Goal: Information Seeking & Learning: Learn about a topic

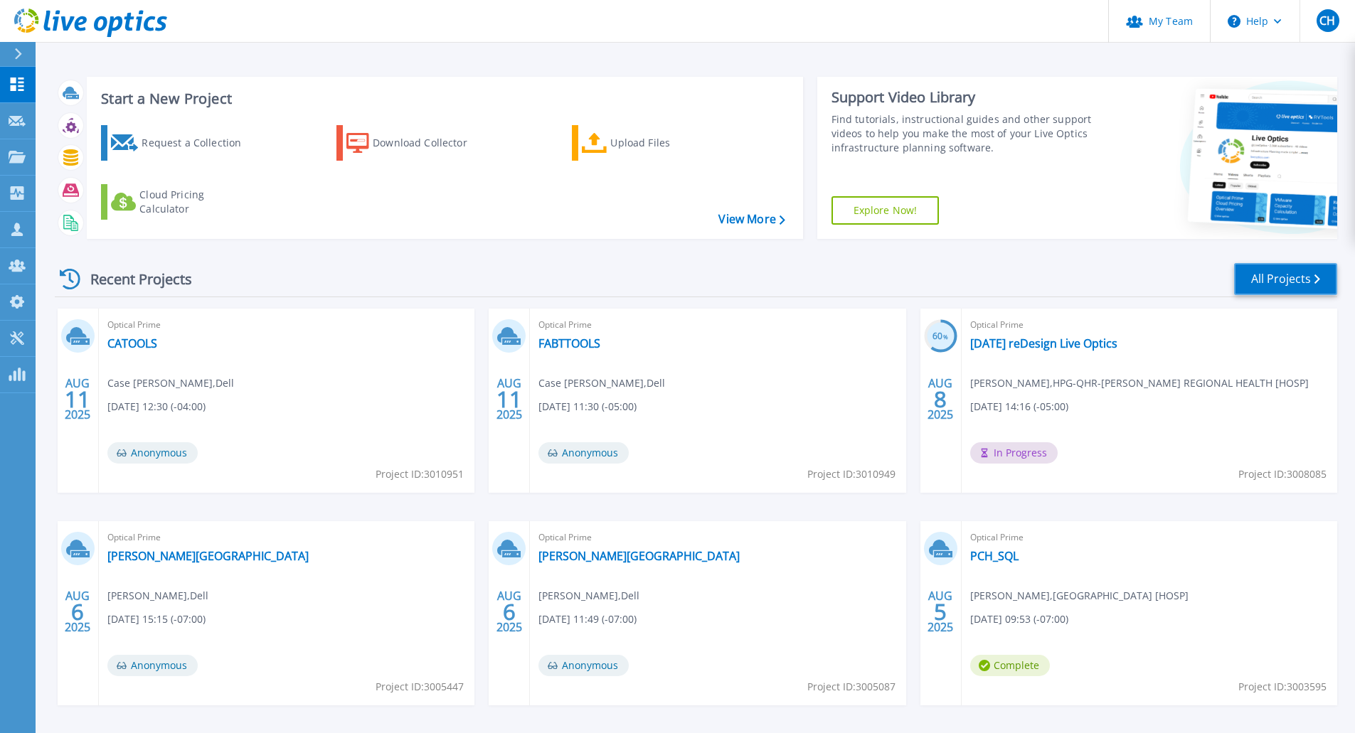
click at [1288, 279] on link "All Projects" at bounding box center [1285, 279] width 103 height 32
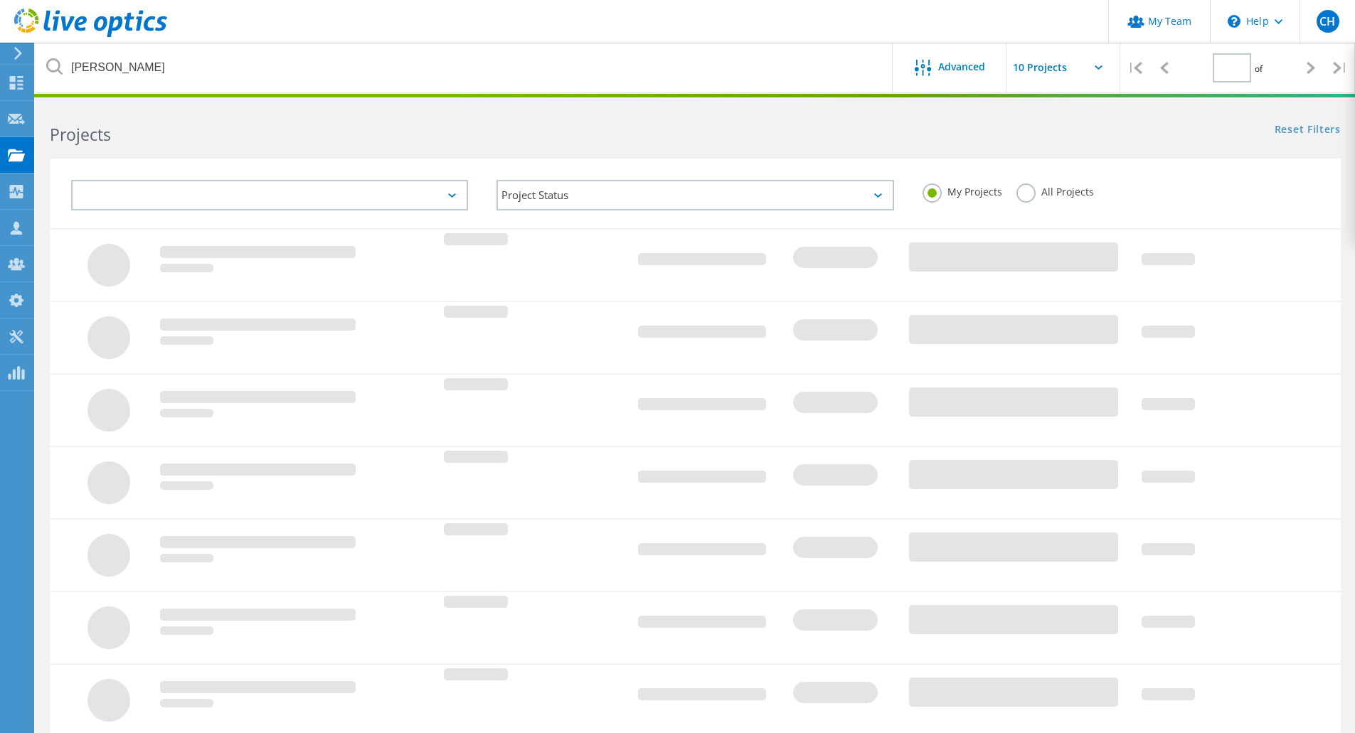
type input "1"
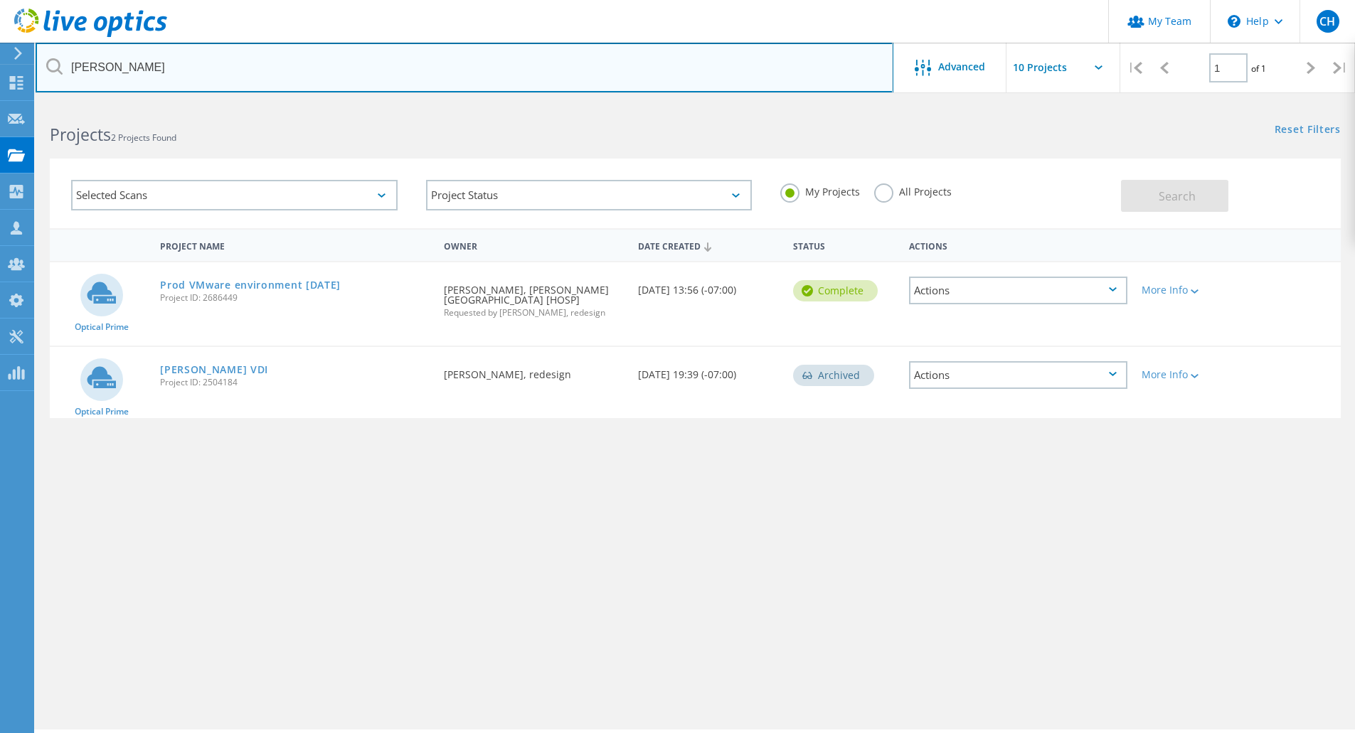
click at [124, 73] on input "[PERSON_NAME]" at bounding box center [465, 68] width 858 height 50
type input "e"
type input "san [PERSON_NAME]"
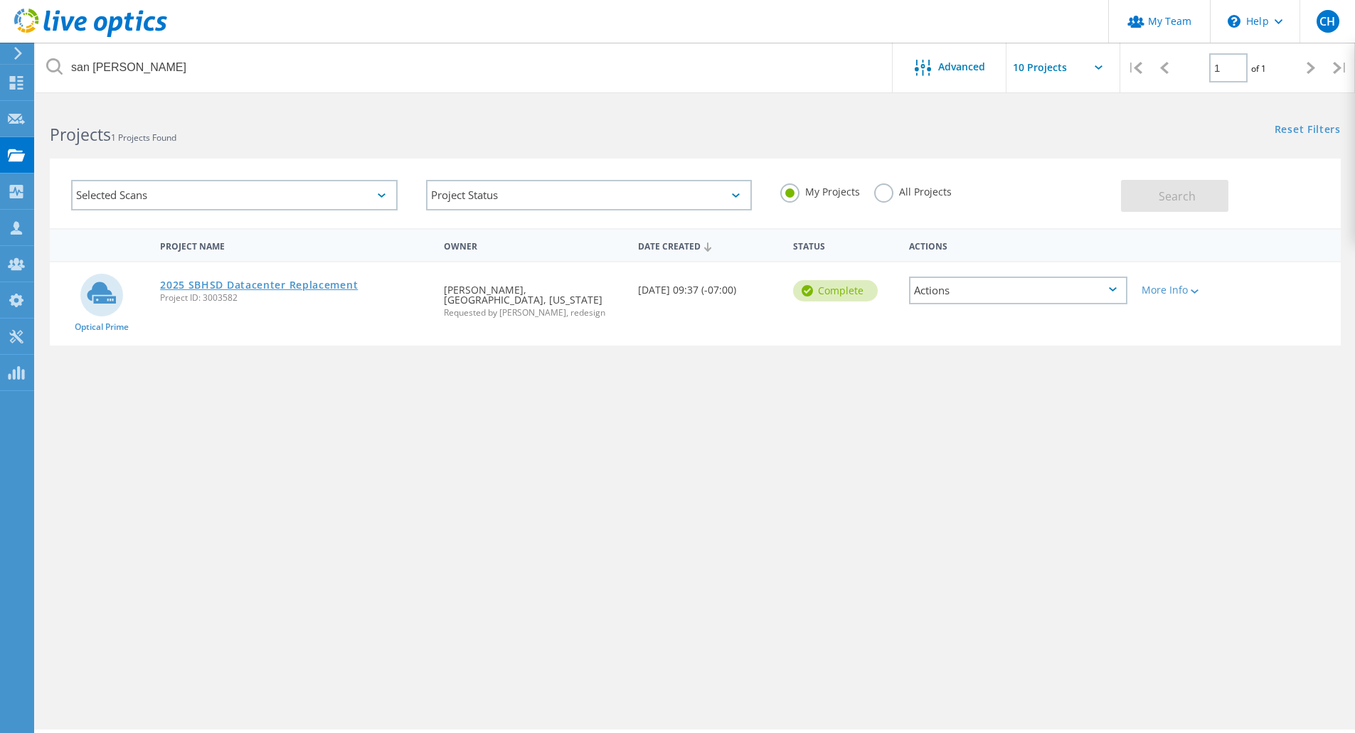
click at [255, 286] on link "2025 SBHSD Datacenter Replacement" at bounding box center [259, 285] width 198 height 10
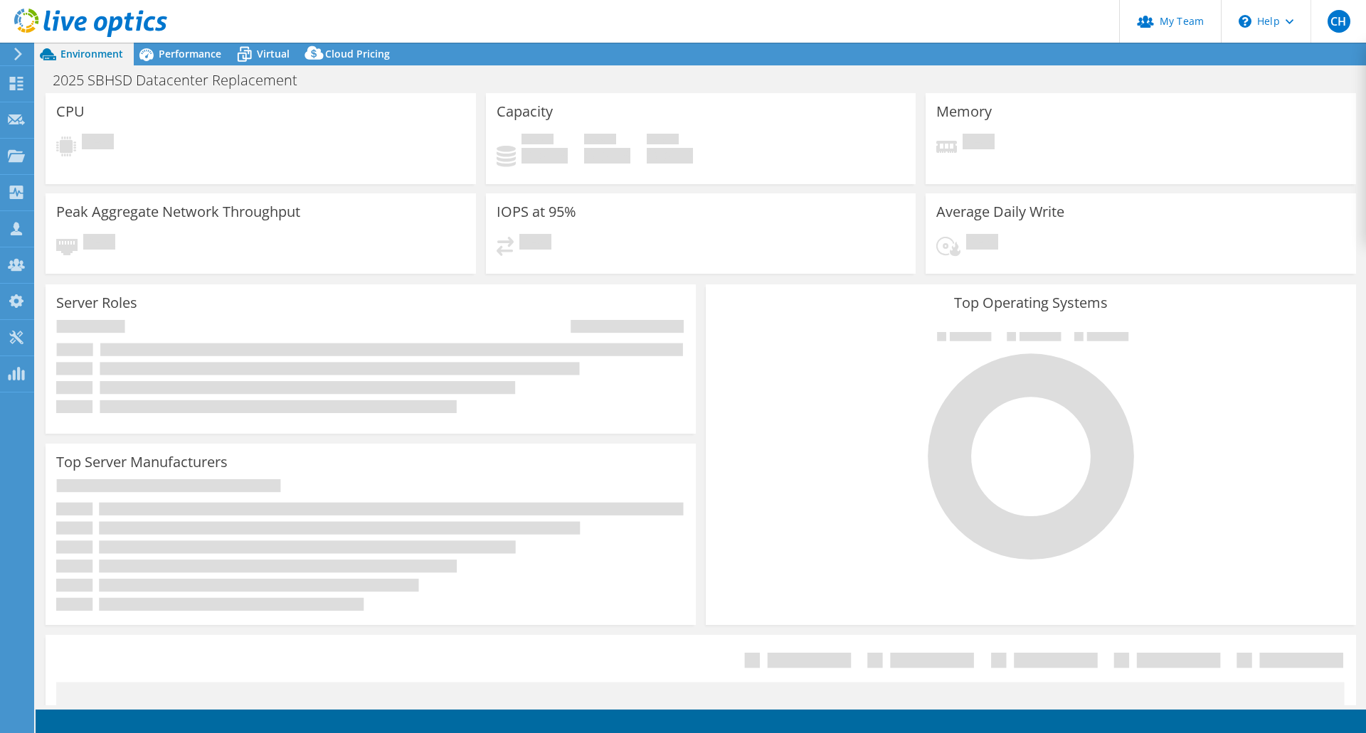
select select "USD"
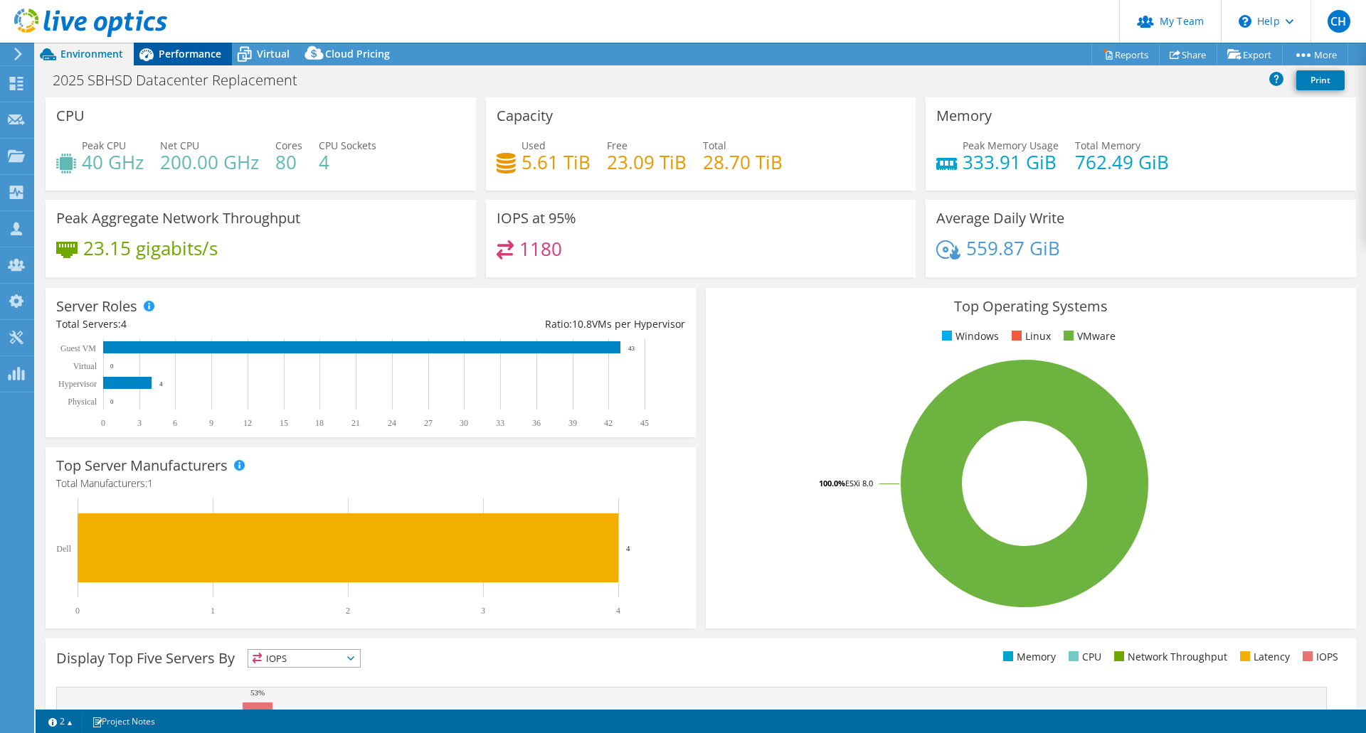
click at [171, 51] on span "Performance" at bounding box center [190, 54] width 63 height 14
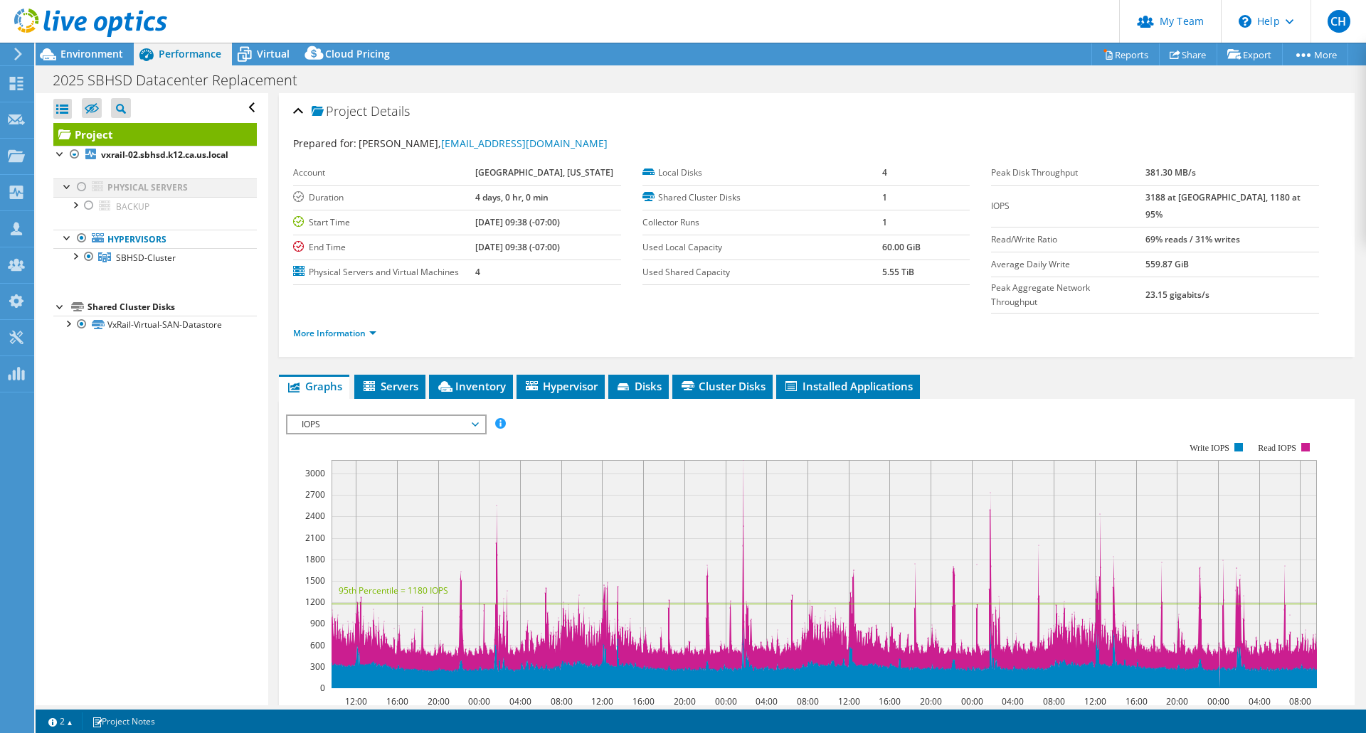
click at [82, 196] on div at bounding box center [82, 187] width 14 height 17
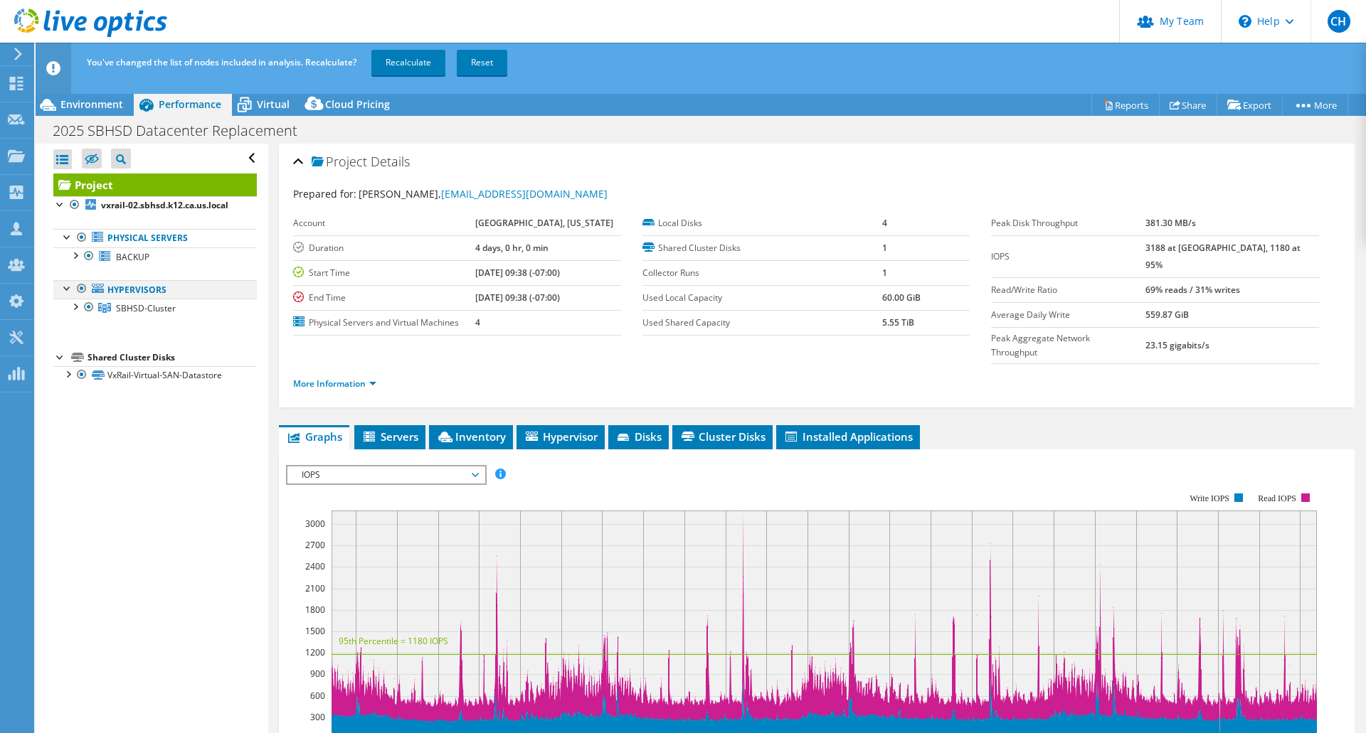
click at [78, 297] on div at bounding box center [82, 288] width 14 height 17
click at [416, 65] on link "Recalculate" at bounding box center [408, 63] width 74 height 26
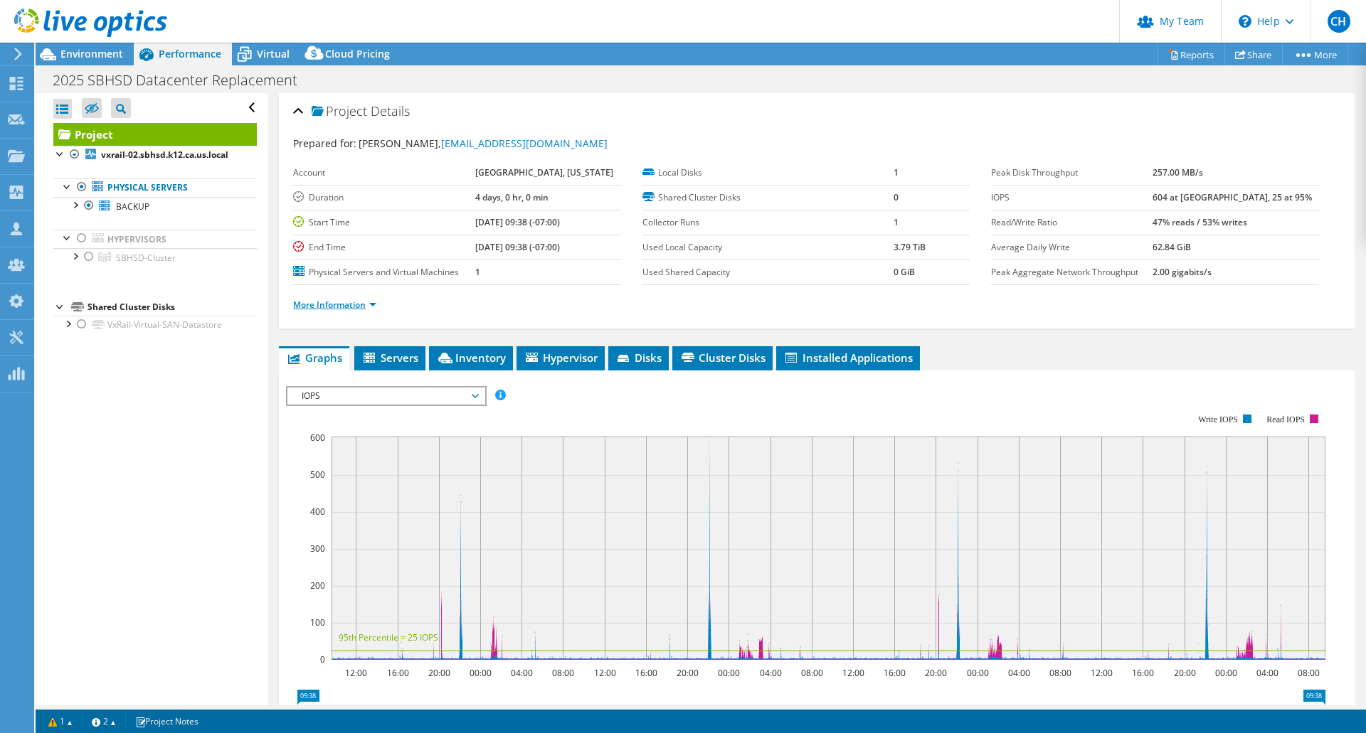
click at [329, 303] on link "More Information" at bounding box center [334, 305] width 83 height 12
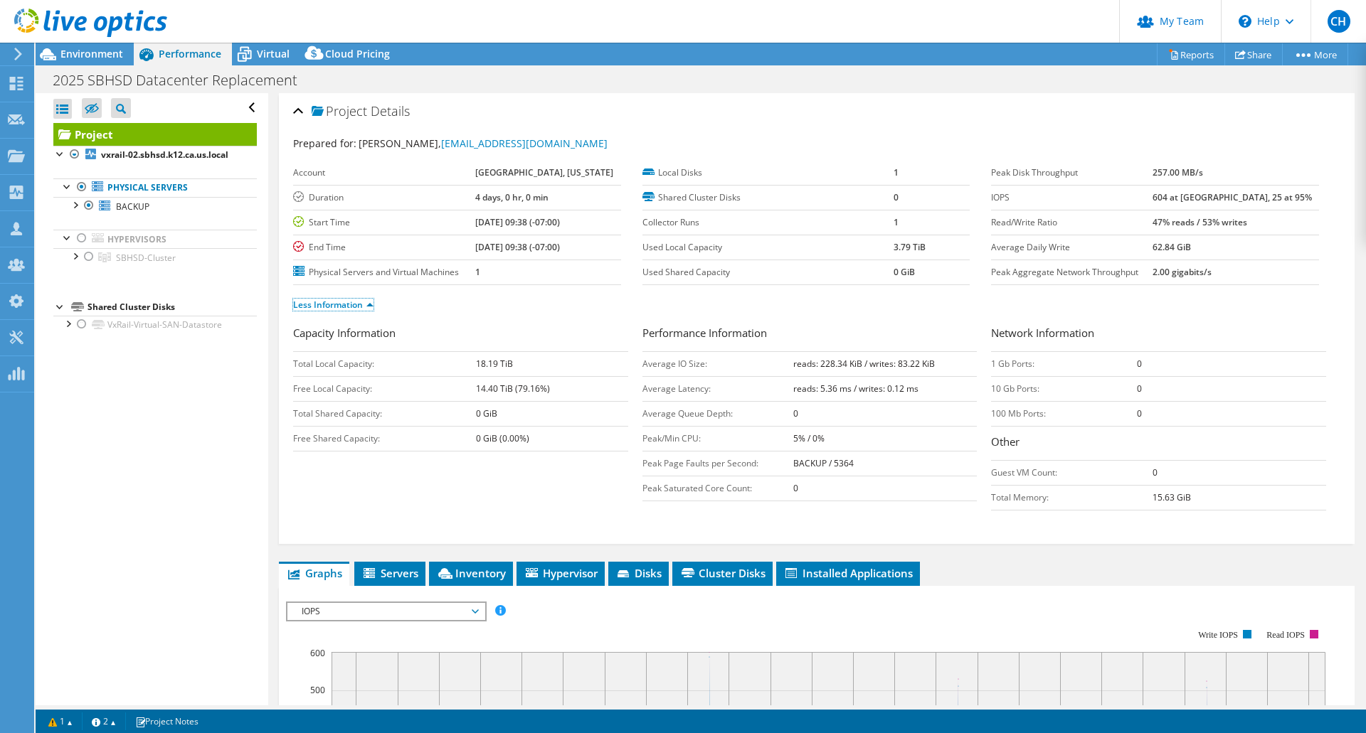
scroll to position [119, 0]
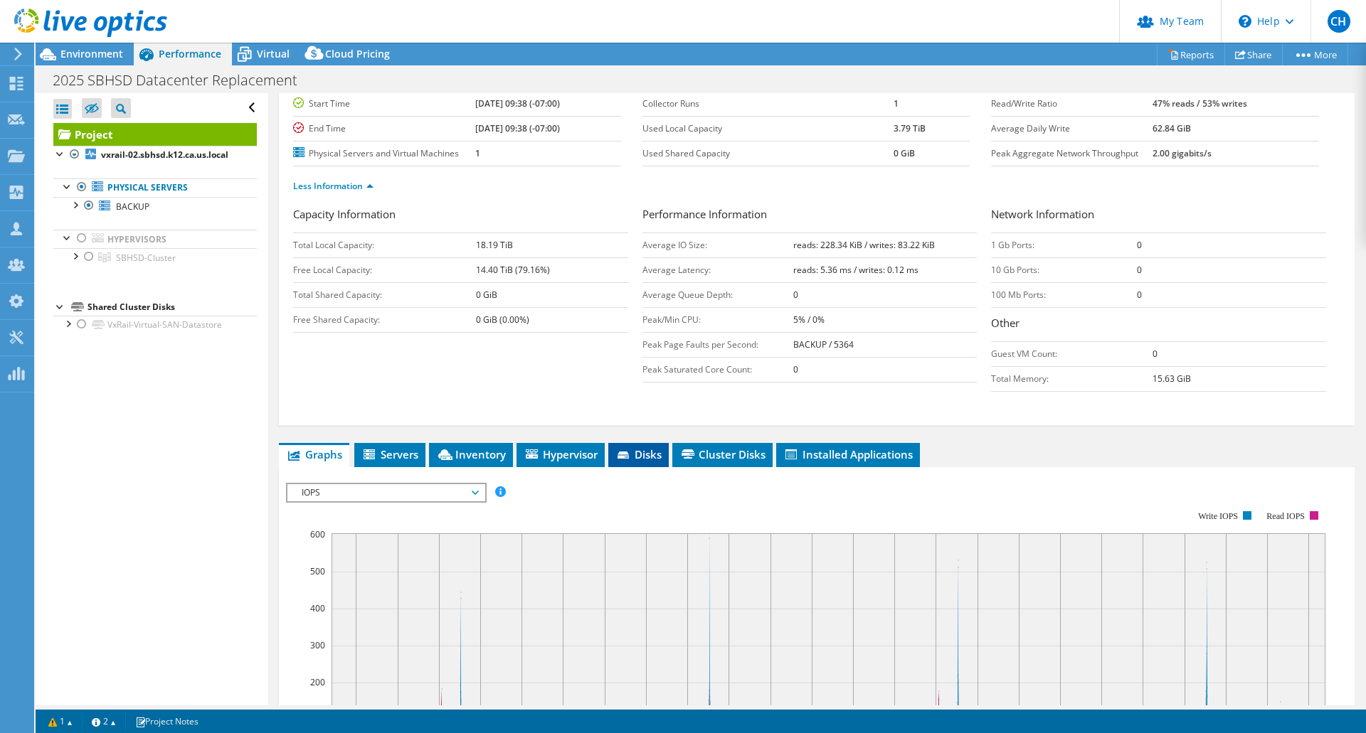
click at [645, 453] on span "Disks" at bounding box center [638, 454] width 46 height 14
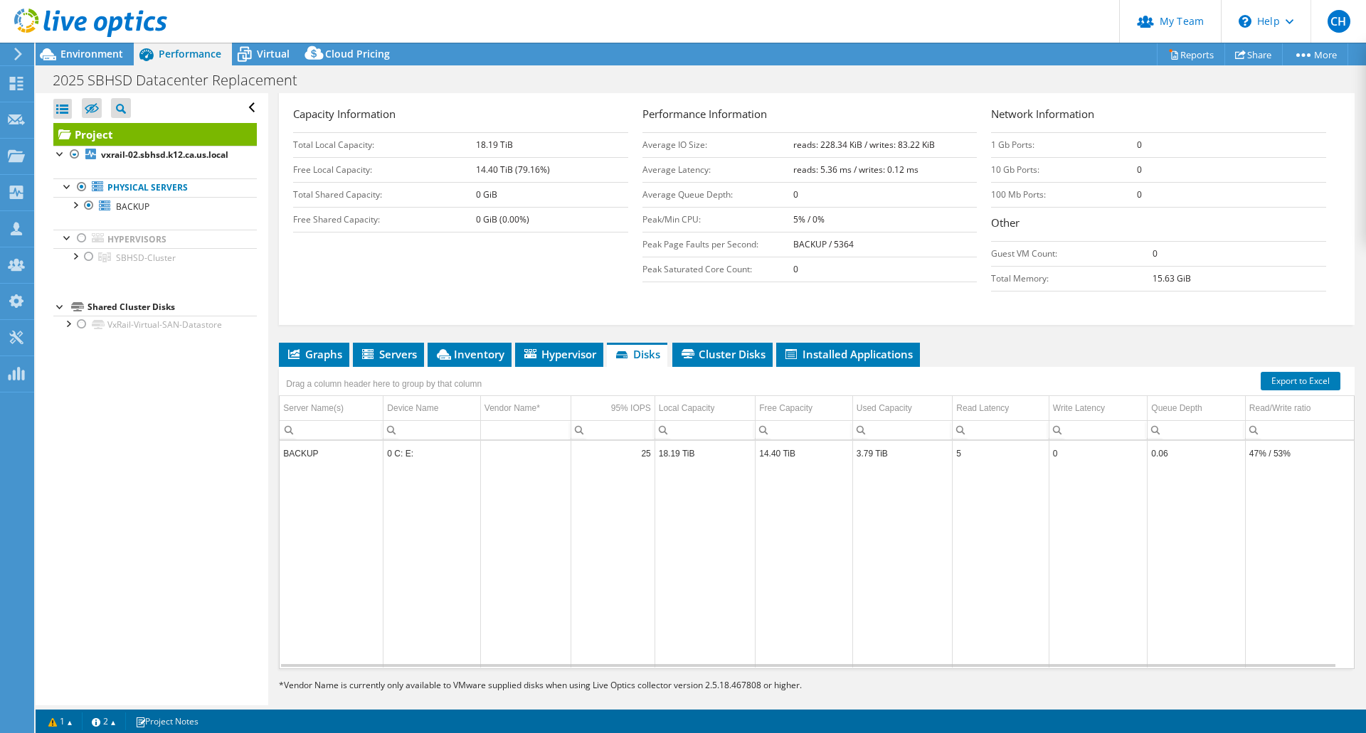
scroll to position [237, 0]
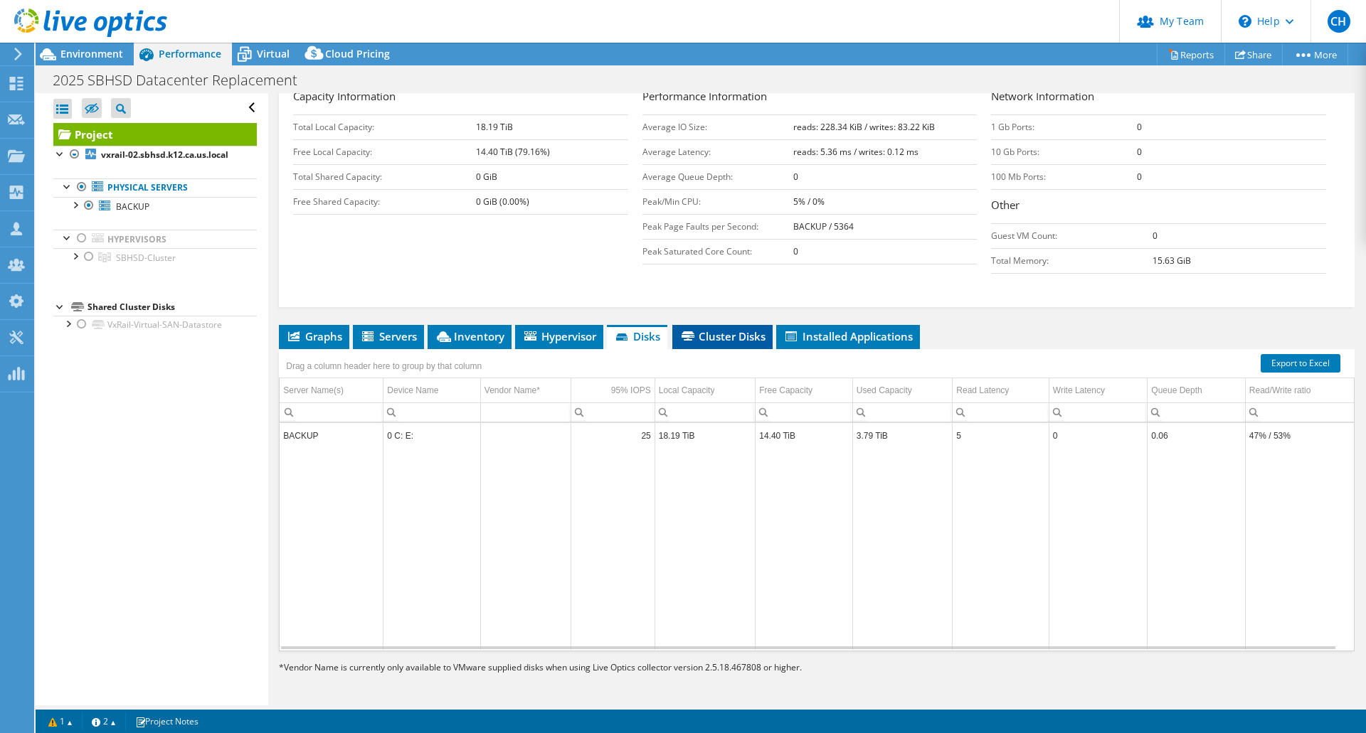
click at [748, 339] on span "Cluster Disks" at bounding box center [722, 336] width 86 height 14
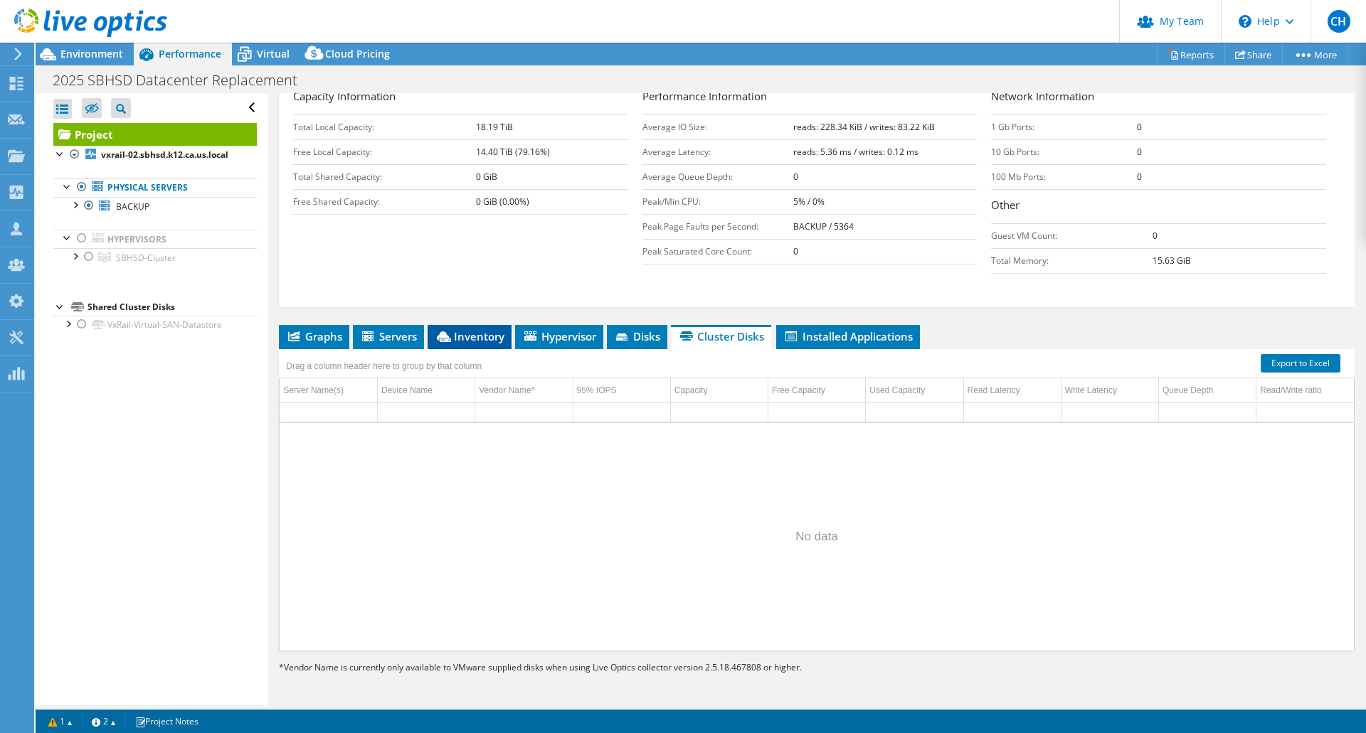
click at [465, 337] on span "Inventory" at bounding box center [470, 336] width 70 height 14
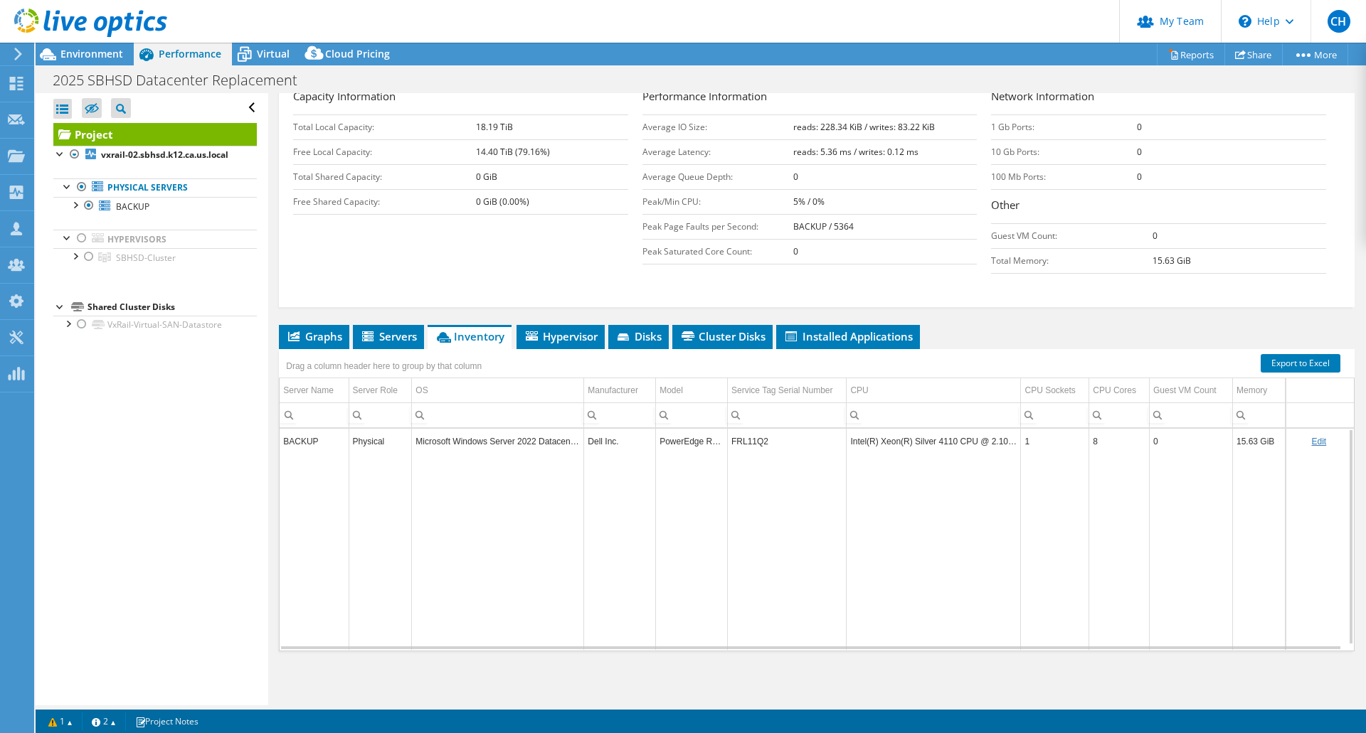
click at [455, 445] on td "Microsoft Windows Server 2022 Datacenter" at bounding box center [498, 441] width 172 height 25
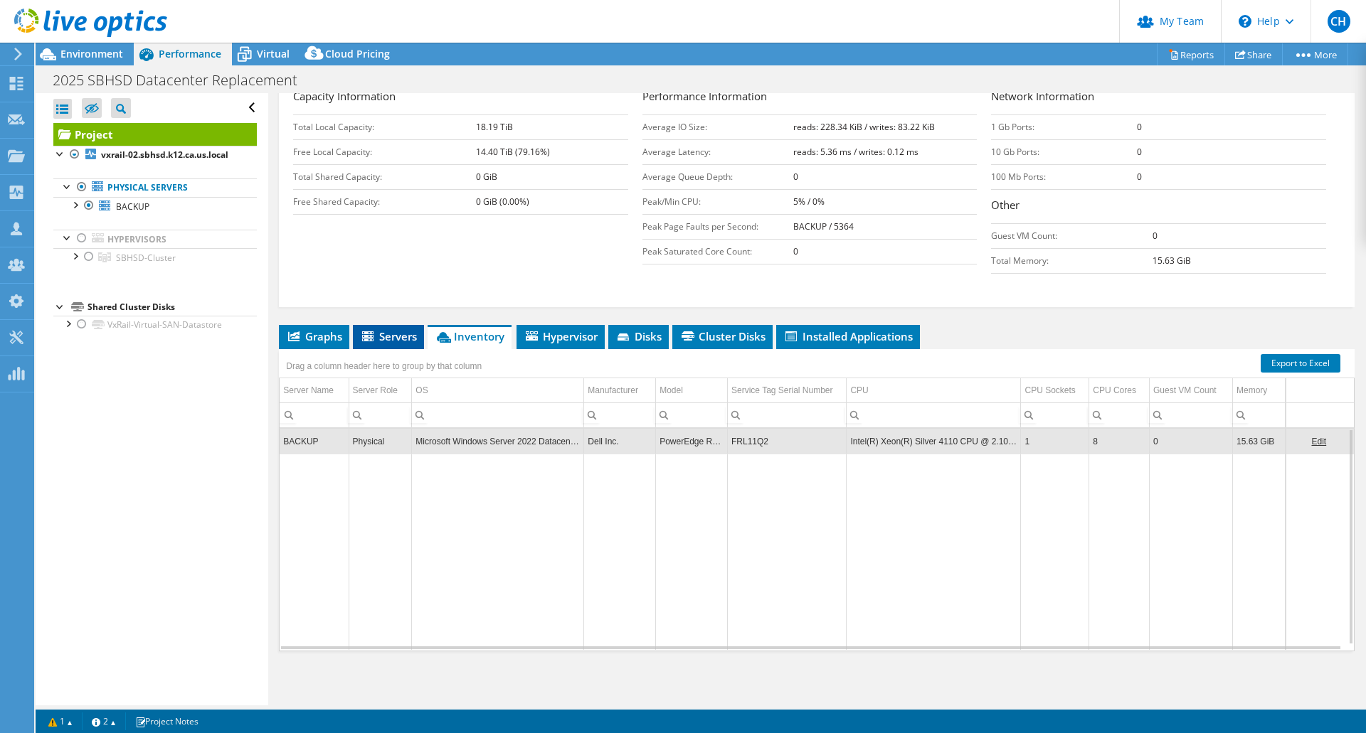
click at [396, 335] on span "Servers" at bounding box center [388, 336] width 57 height 14
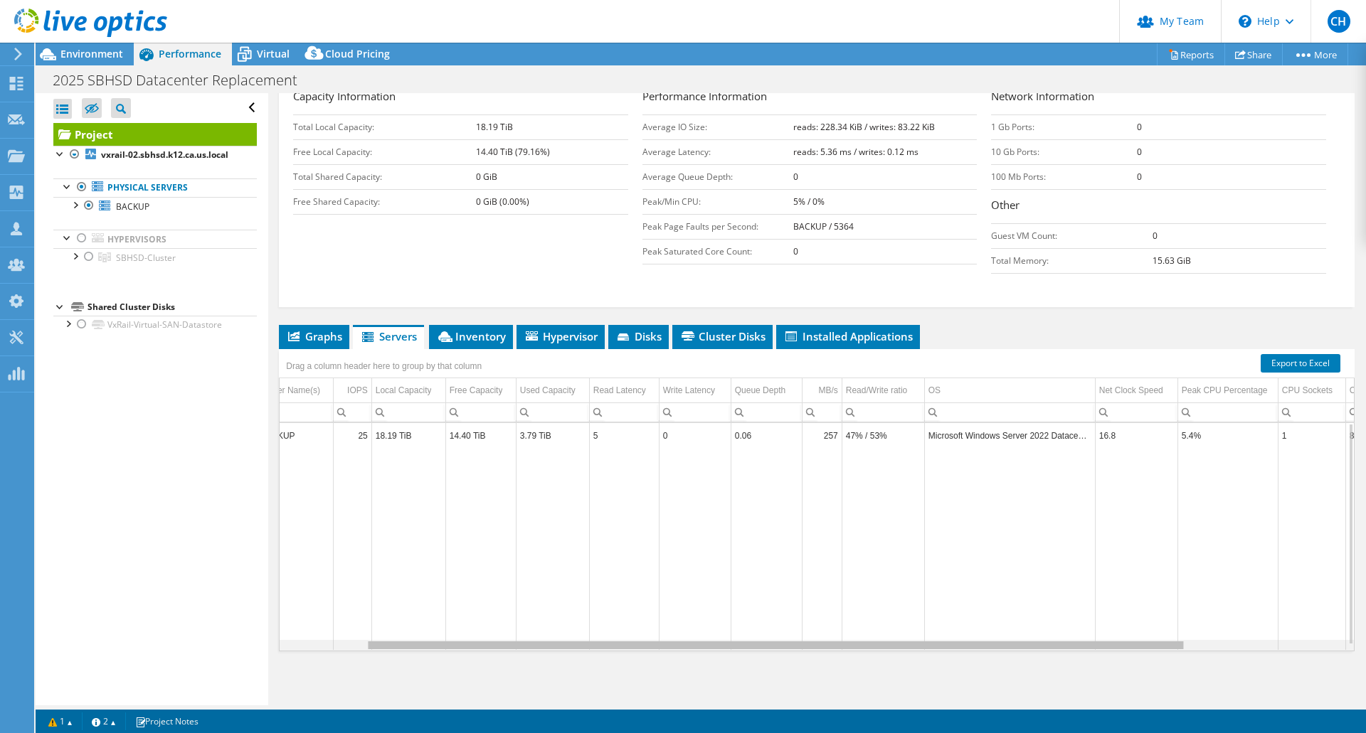
scroll to position [0, 0]
drag, startPoint x: 1073, startPoint y: 648, endPoint x: 1063, endPoint y: 645, distance: 10.6
click at [1063, 645] on body "CH Partner Team Admin Craig Hughes chughes@redesign-group.com redesign My Profi…" at bounding box center [683, 366] width 1366 height 733
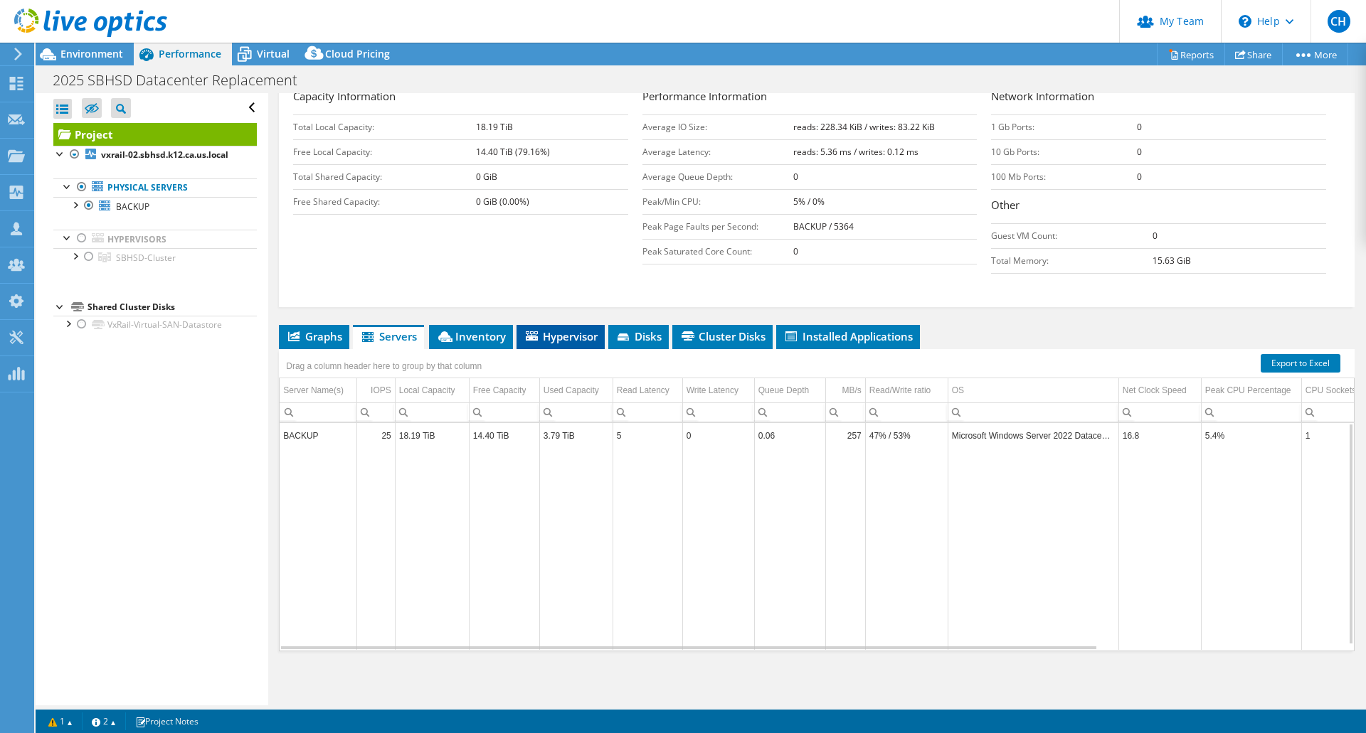
click at [558, 335] on span "Hypervisor" at bounding box center [561, 336] width 74 height 14
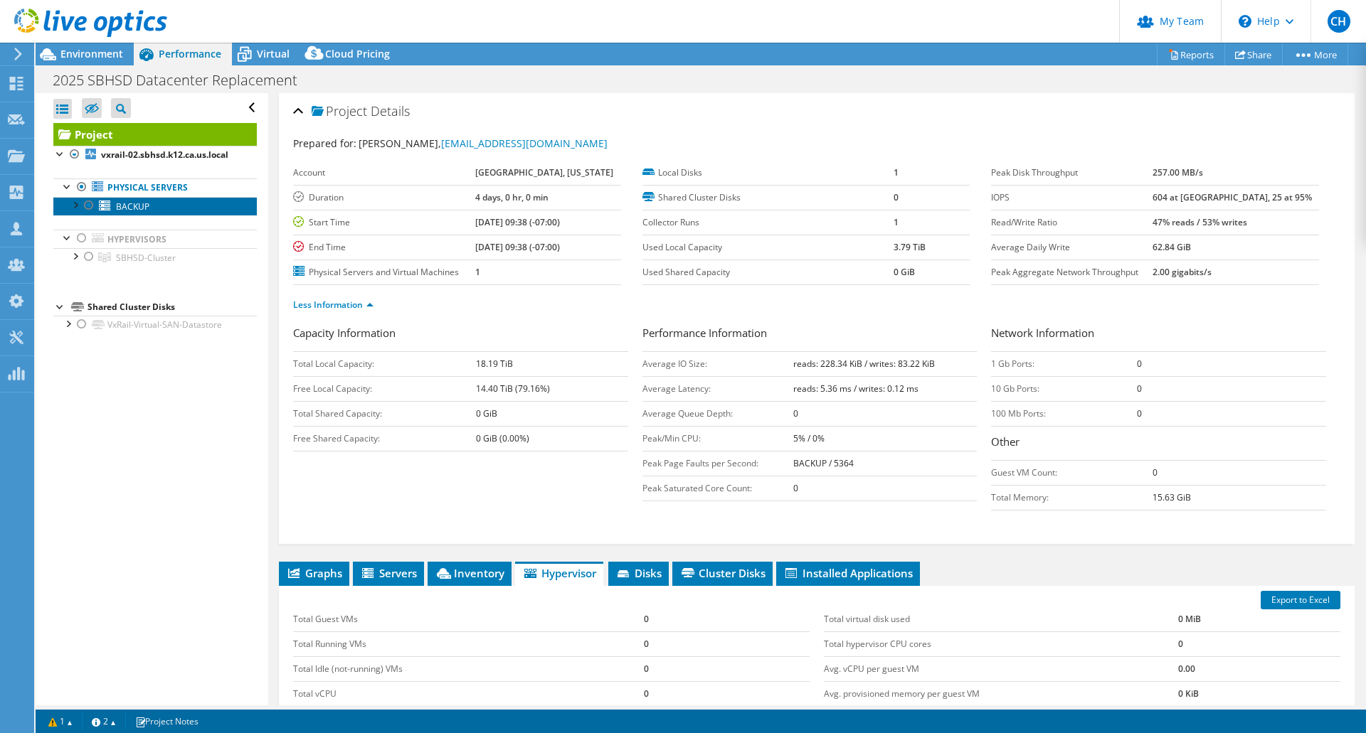
click at [147, 213] on span "BACKUP" at bounding box center [132, 207] width 33 height 12
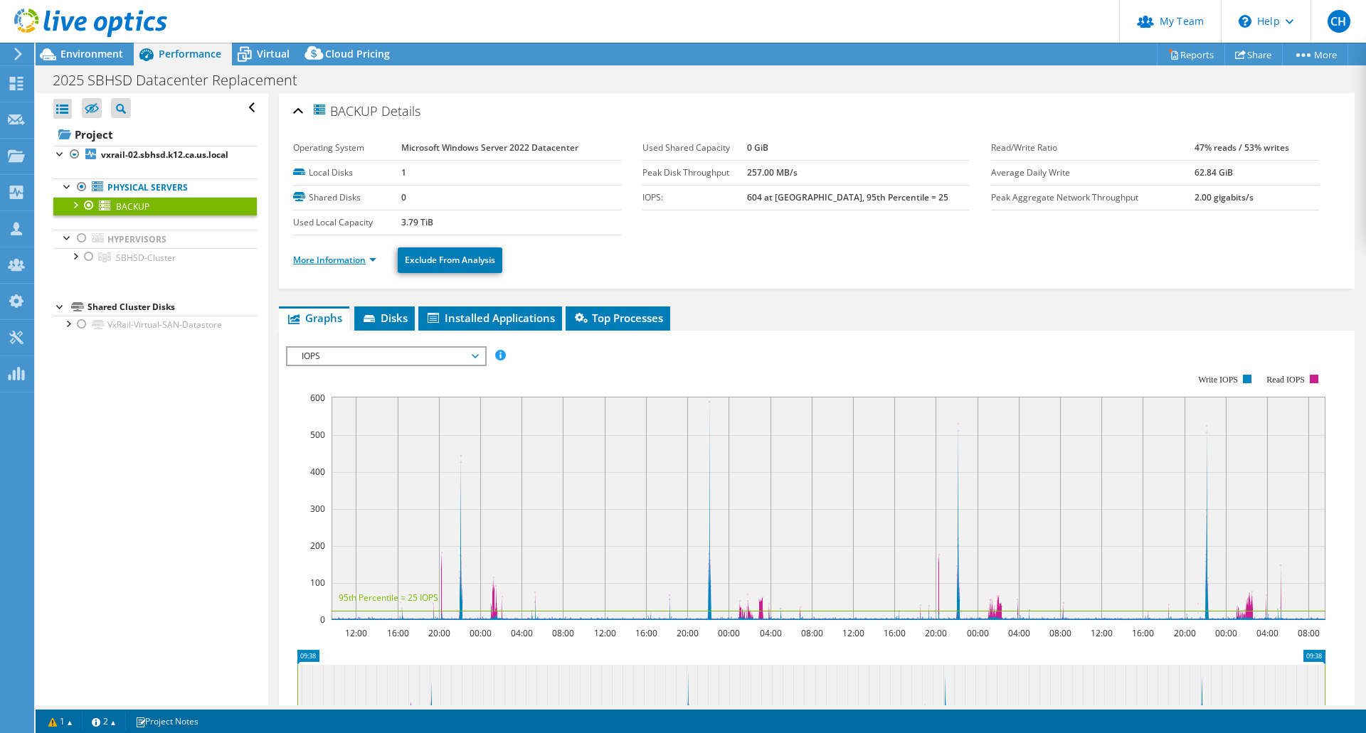
click at [340, 258] on link "More Information" at bounding box center [334, 260] width 83 height 12
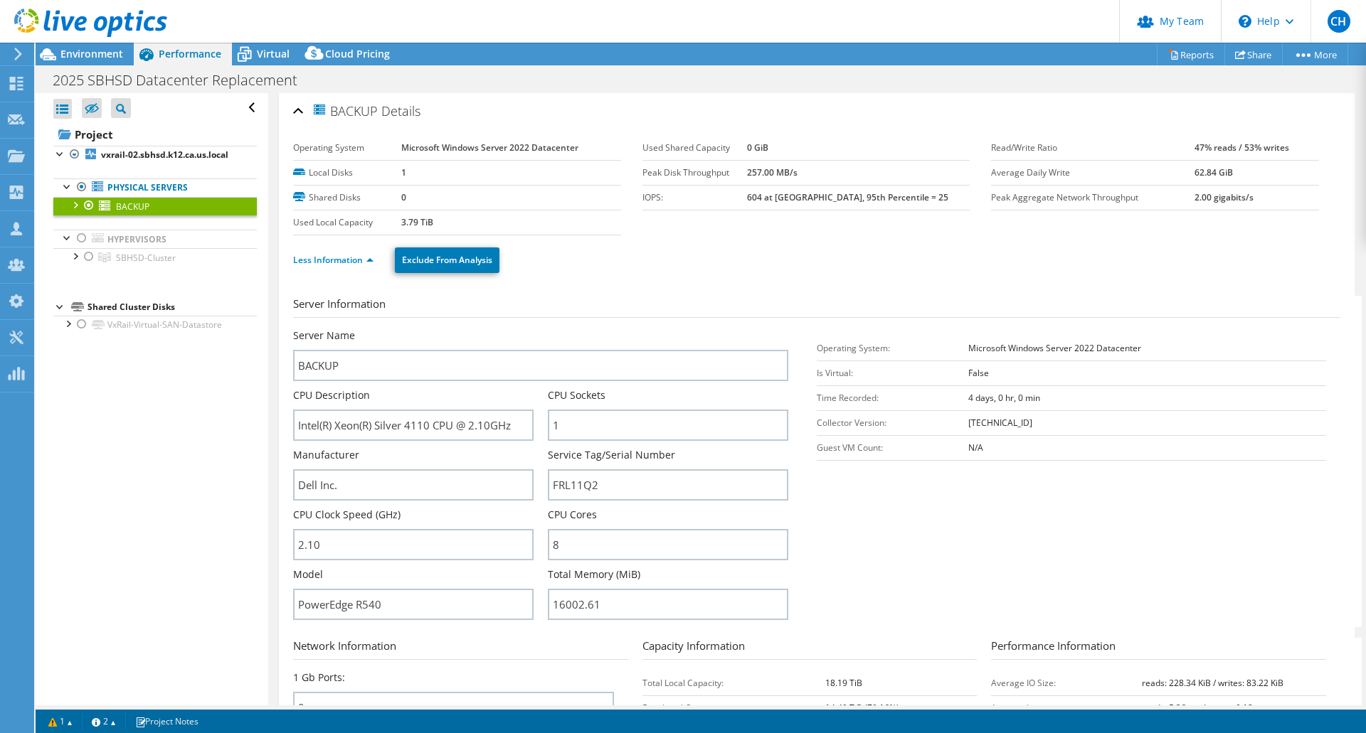
click at [1013, 33] on header "CH Partner Team Admin Craig Hughes chughes@redesign-group.com redesign My Profi…" at bounding box center [683, 21] width 1366 height 43
click at [1185, 52] on link "Reports" at bounding box center [1191, 54] width 68 height 22
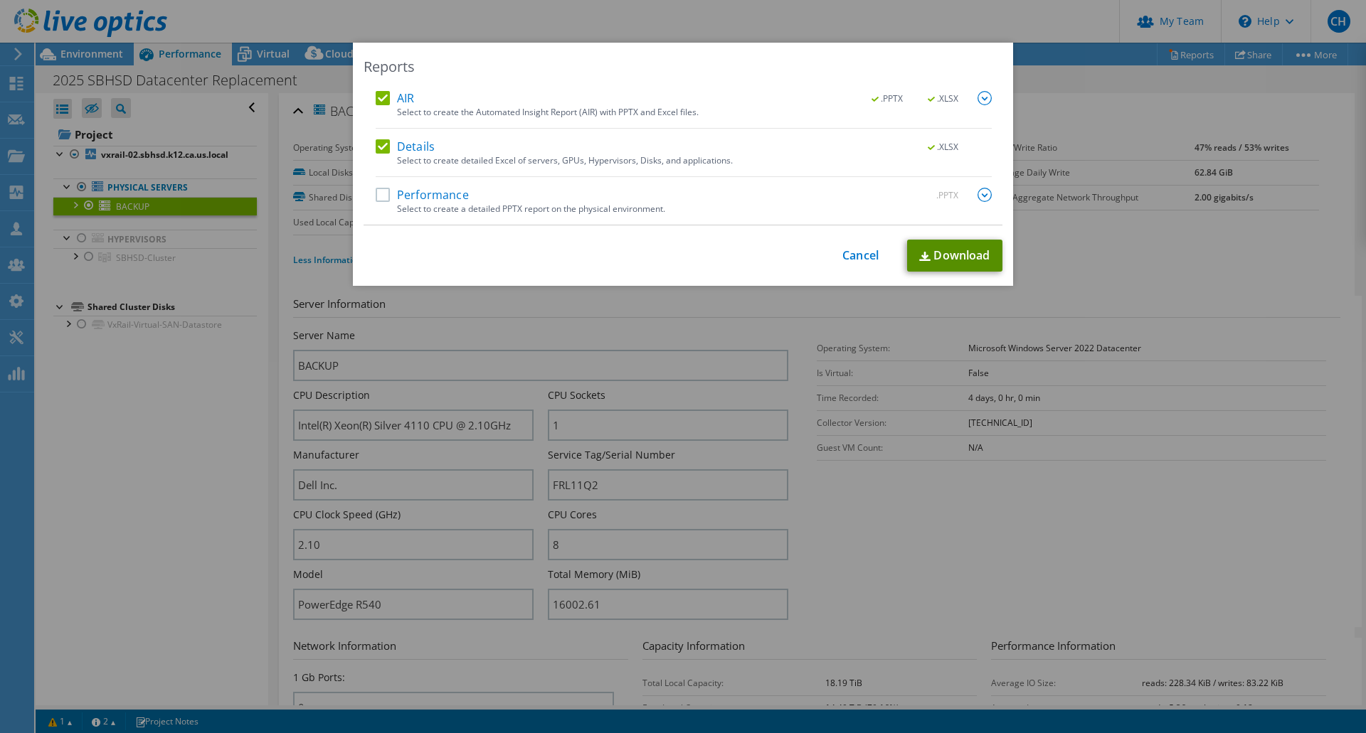
click at [949, 258] on link "Download" at bounding box center [954, 256] width 95 height 32
click at [1165, 301] on div "Reports AIR .PPTX .XLSX Select to create the Automated Insight Report (AIR) wit…" at bounding box center [683, 367] width 1366 height 648
